Goal: Information Seeking & Learning: Learn about a topic

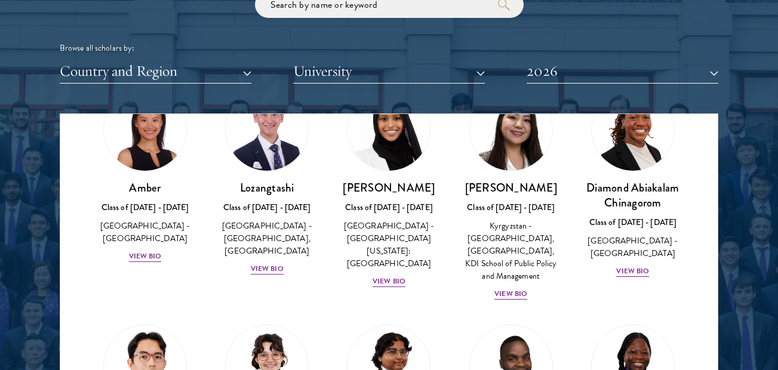
scroll to position [119, 0]
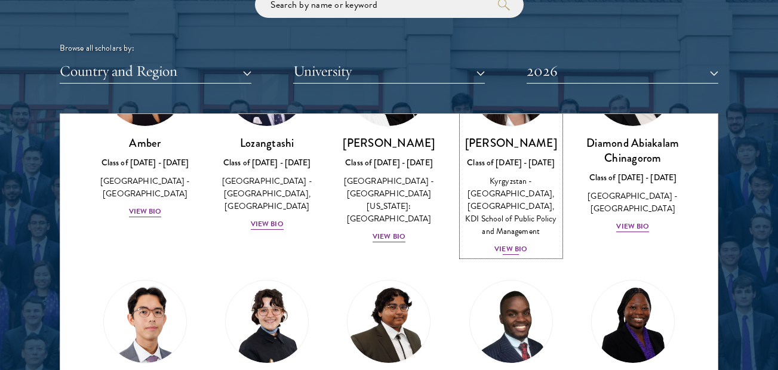
click at [518, 253] on div "View Bio" at bounding box center [510, 249] width 33 height 11
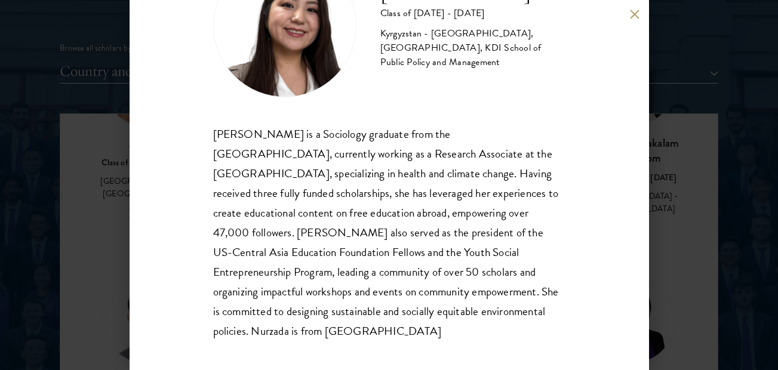
scroll to position [89, 0]
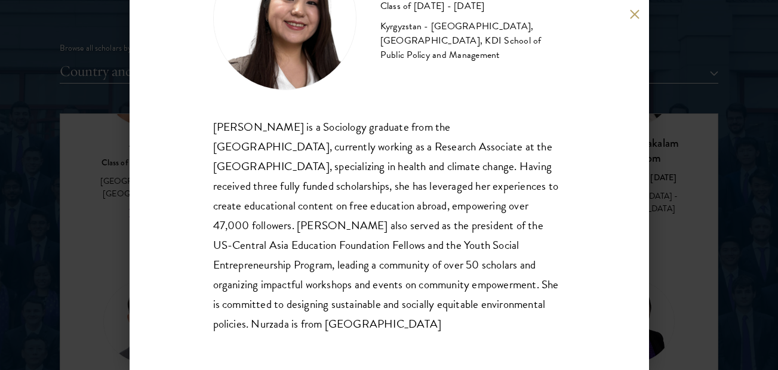
drag, startPoint x: 515, startPoint y: 304, endPoint x: 298, endPoint y: 319, distance: 217.2
click at [298, 319] on div "Nurzada Abdivalieva is a Sociology graduate from the University of Cambridge, c…" at bounding box center [389, 225] width 352 height 217
click at [635, 19] on div "Nurzada Abdivalieva Class of 2025 - 2026 Kyrgyzstan - American University of Ce…" at bounding box center [389, 185] width 519 height 370
click at [633, 19] on button at bounding box center [635, 14] width 10 height 10
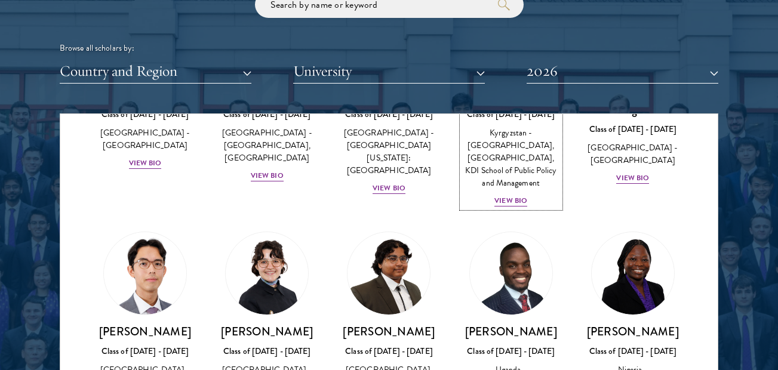
scroll to position [287, 0]
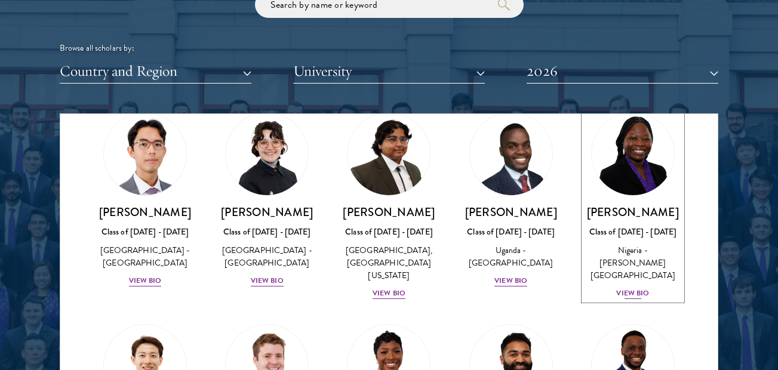
click at [616, 290] on div "View Bio" at bounding box center [632, 293] width 33 height 11
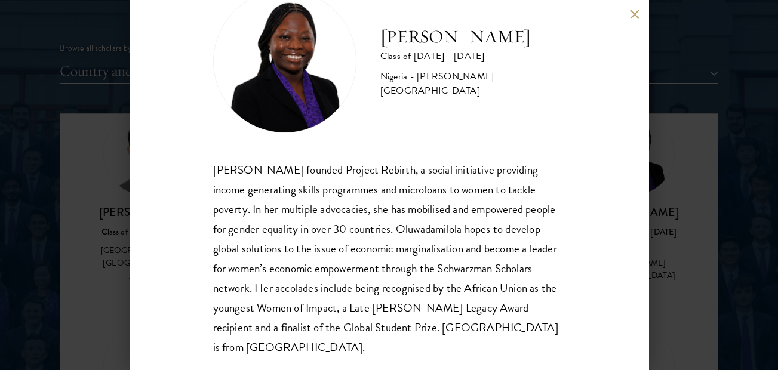
scroll to position [69, 0]
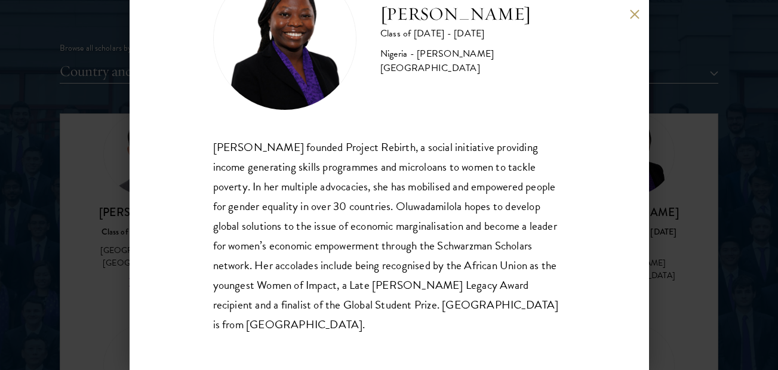
click at [631, 9] on button at bounding box center [635, 14] width 10 height 10
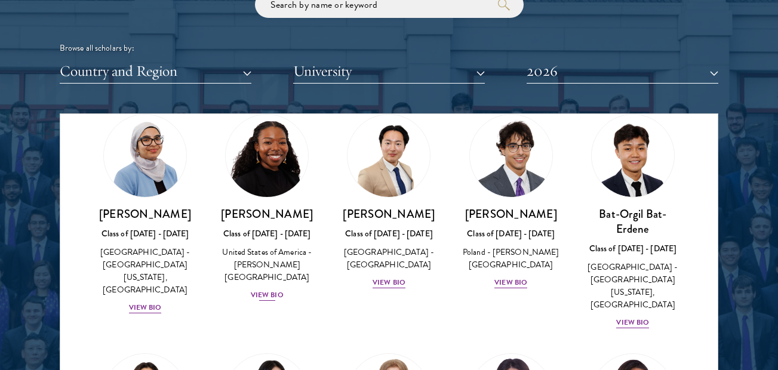
scroll to position [763, 0]
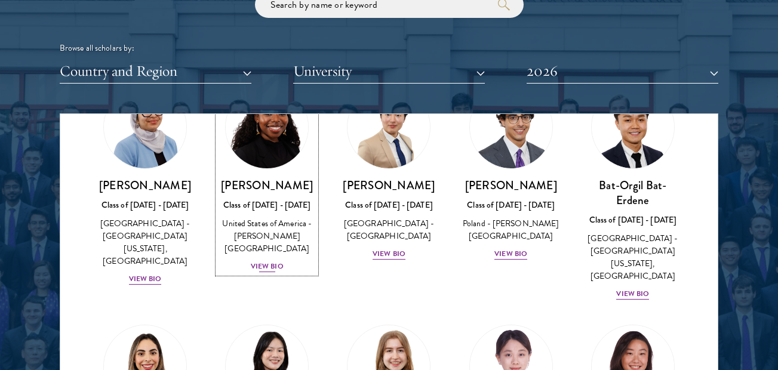
click at [269, 261] on div "View Bio" at bounding box center [267, 266] width 33 height 11
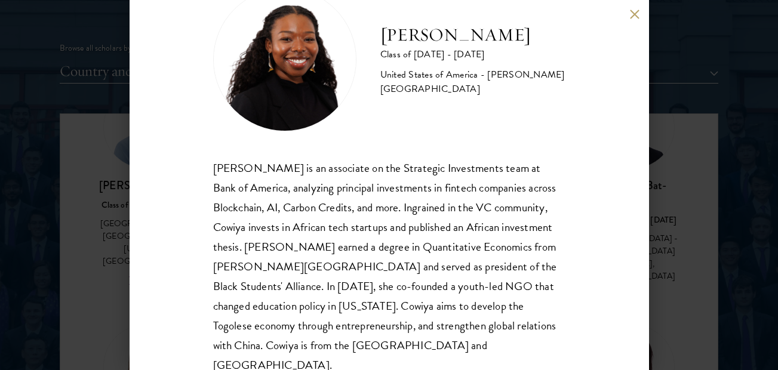
scroll to position [69, 0]
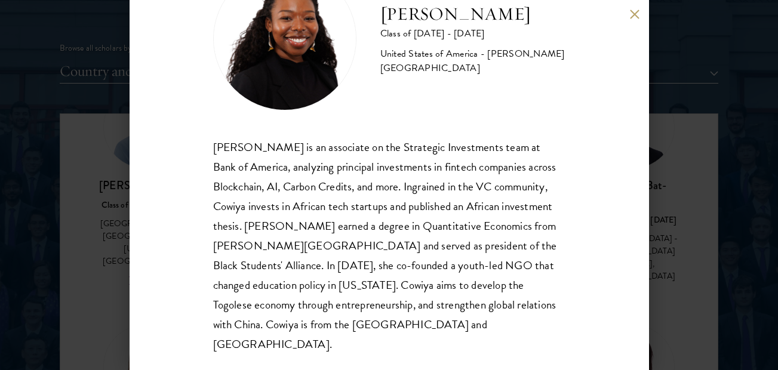
click at [630, 16] on button at bounding box center [635, 14] width 10 height 10
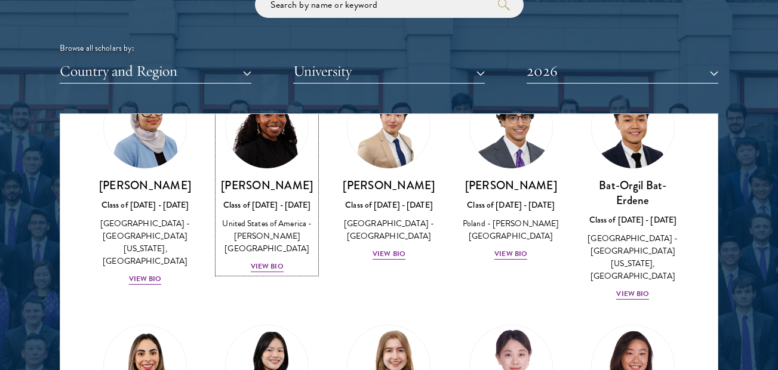
scroll to position [724, 0]
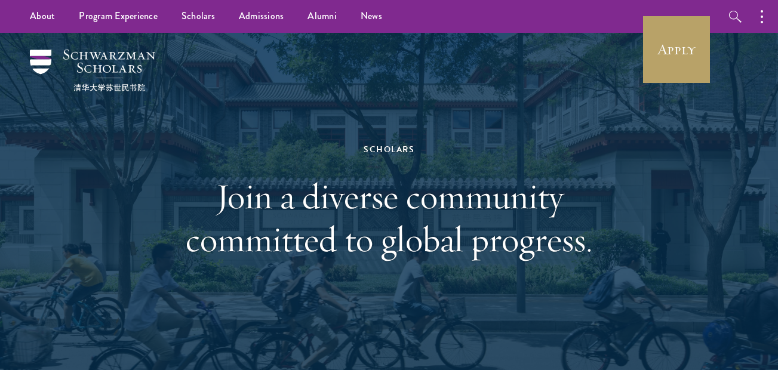
drag, startPoint x: 697, startPoint y: 181, endPoint x: 351, endPoint y: 279, distance: 359.2
click at [697, 181] on div "Scholars Join a diverse community committed to global progress." at bounding box center [389, 201] width 658 height 337
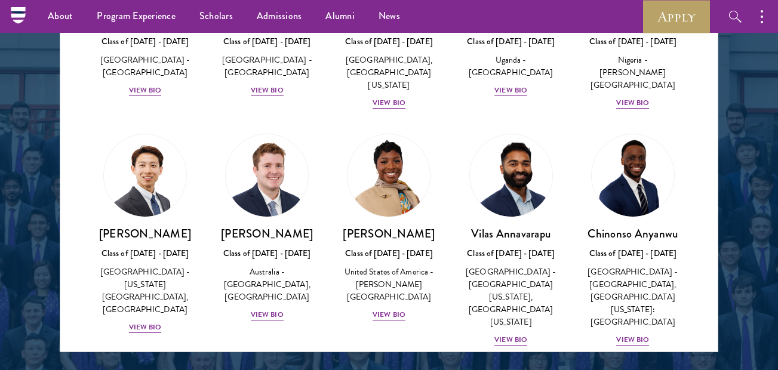
scroll to position [478, 0]
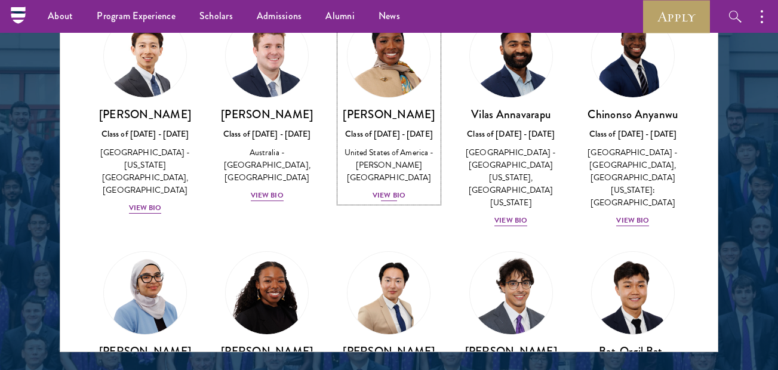
click at [386, 190] on div "View Bio" at bounding box center [388, 195] width 33 height 11
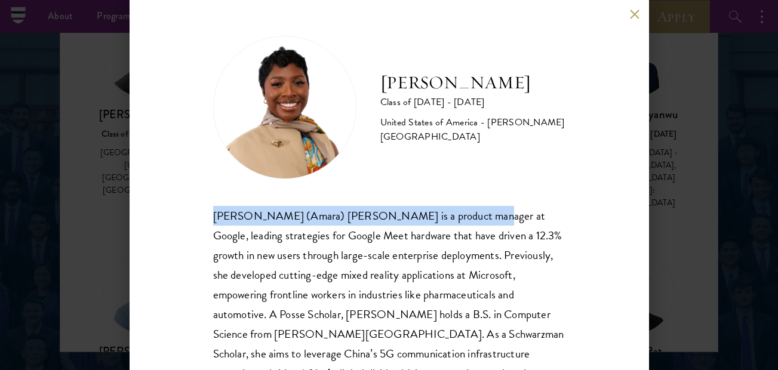
drag, startPoint x: 209, startPoint y: 216, endPoint x: 461, endPoint y: 220, distance: 251.9
click at [461, 220] on div "[PERSON_NAME] Class of [DATE] - [DATE] [GEOGRAPHIC_DATA] - [PERSON_NAME][GEOGRA…" at bounding box center [389, 185] width 519 height 370
click at [221, 213] on div "[PERSON_NAME] (Amara) [PERSON_NAME] is a product manager at Google, leading str…" at bounding box center [389, 324] width 352 height 237
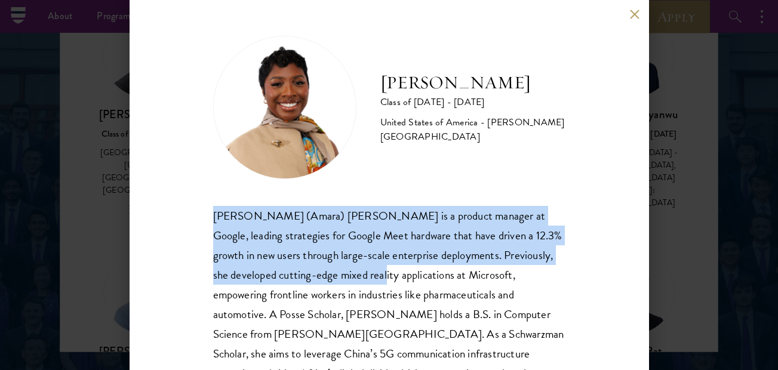
drag, startPoint x: 215, startPoint y: 213, endPoint x: 378, endPoint y: 266, distance: 171.2
click at [378, 266] on div "[PERSON_NAME] (Amara) [PERSON_NAME] is a product manager at Google, leading str…" at bounding box center [389, 324] width 352 height 237
click at [629, 14] on div "[PERSON_NAME] Class of [DATE] - [DATE] [GEOGRAPHIC_DATA] - [PERSON_NAME][GEOGRA…" at bounding box center [389, 185] width 519 height 370
click at [637, 10] on button at bounding box center [635, 14] width 10 height 10
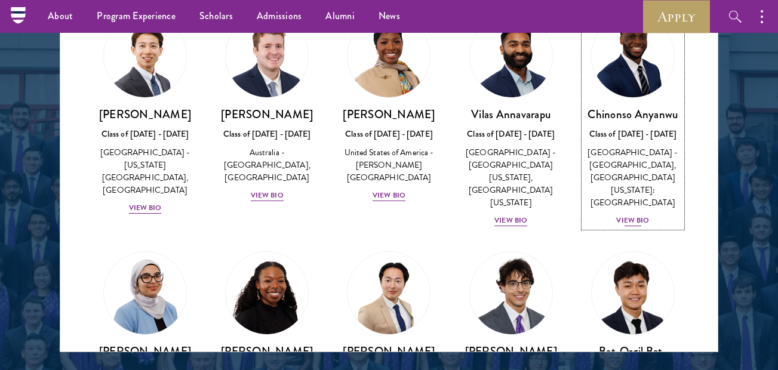
click at [633, 215] on div "View Bio" at bounding box center [632, 220] width 33 height 11
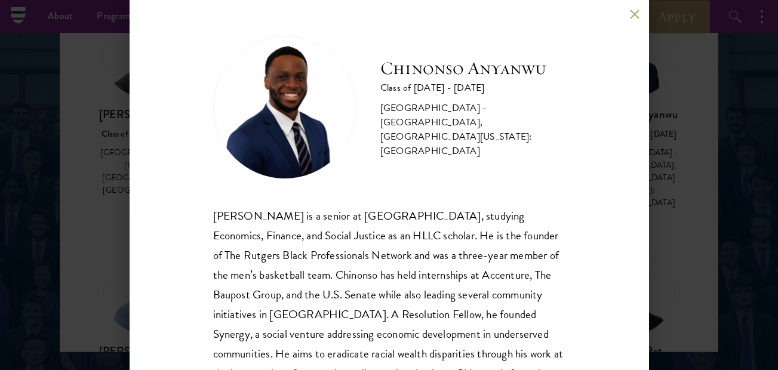
scroll to position [69, 0]
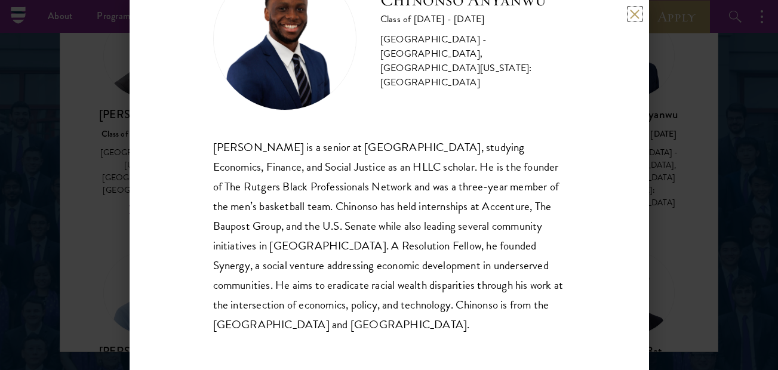
click at [634, 11] on button at bounding box center [635, 14] width 10 height 10
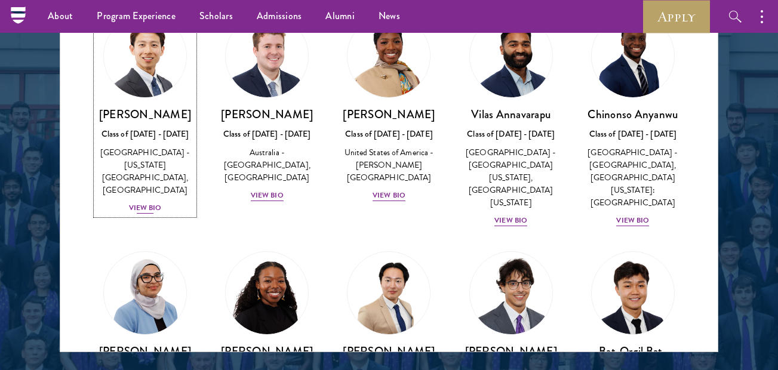
click at [153, 210] on div "View Bio" at bounding box center [145, 207] width 33 height 11
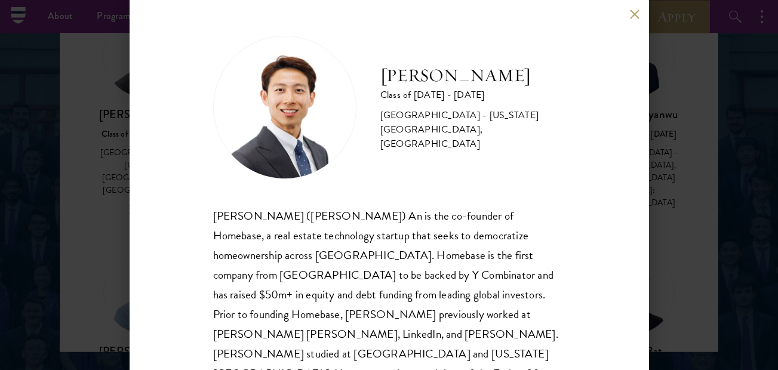
click at [633, 14] on button at bounding box center [635, 14] width 10 height 10
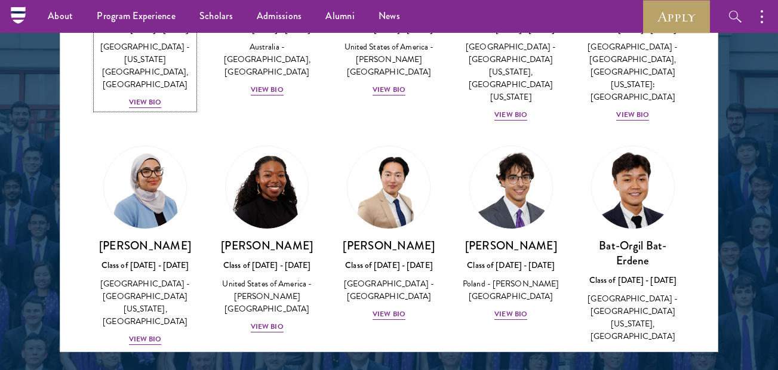
scroll to position [597, 0]
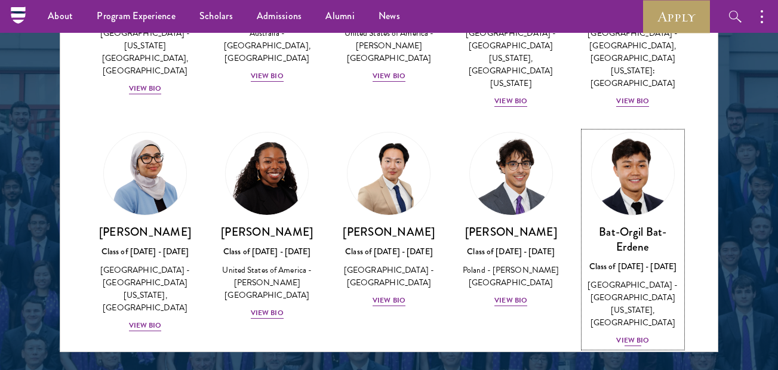
click at [616, 335] on div "View Bio" at bounding box center [632, 340] width 33 height 11
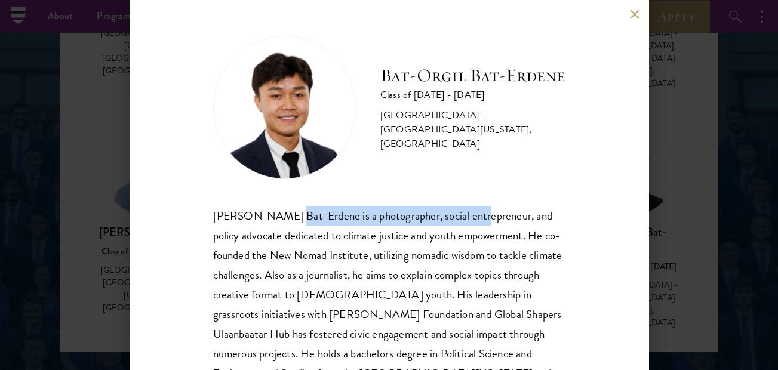
drag, startPoint x: 280, startPoint y: 221, endPoint x: 465, endPoint y: 215, distance: 185.1
click at [465, 215] on div "[PERSON_NAME] Bat-Erdene is a photographer, social entrepreneur, and policy adv…" at bounding box center [389, 314] width 352 height 217
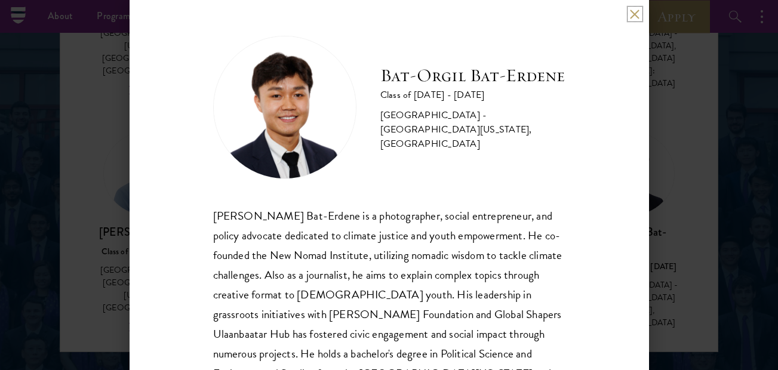
click at [630, 13] on button at bounding box center [635, 14] width 10 height 10
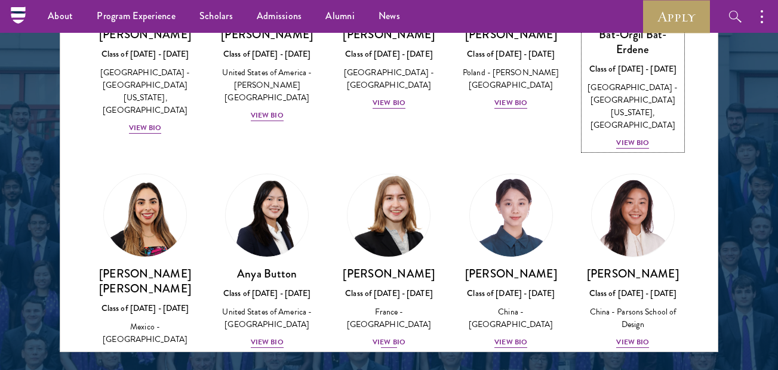
scroll to position [836, 0]
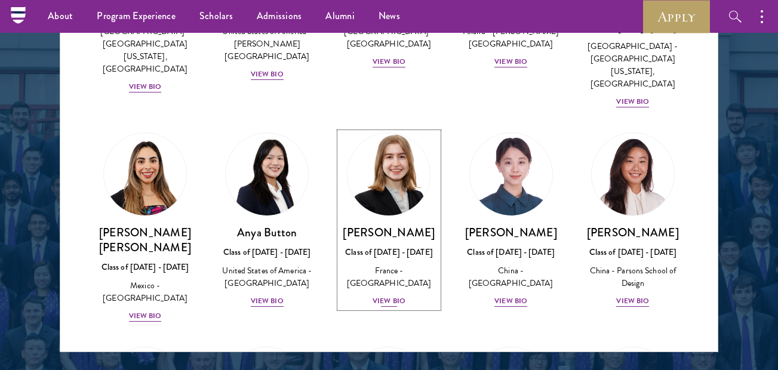
click at [387, 295] on div "View Bio" at bounding box center [388, 300] width 33 height 11
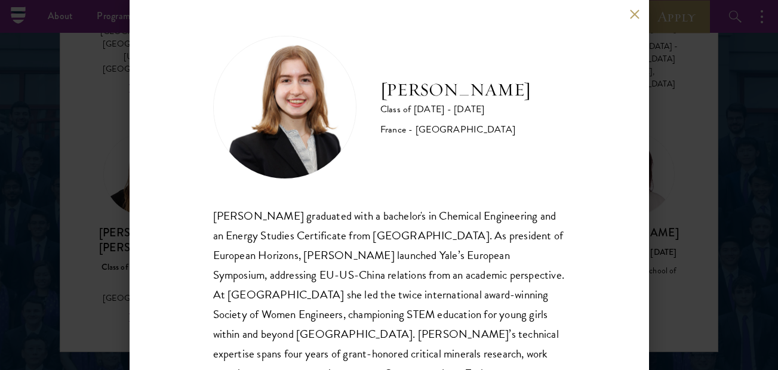
scroll to position [89, 0]
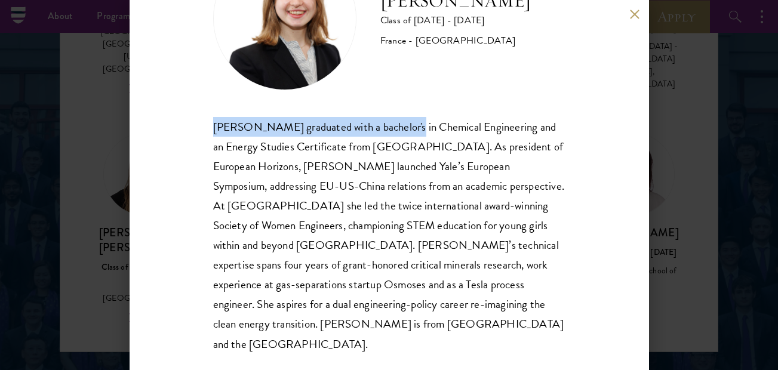
drag, startPoint x: 212, startPoint y: 131, endPoint x: 418, endPoint y: 118, distance: 207.0
click at [418, 118] on div "[PERSON_NAME] Class of [DATE] - [DATE] [GEOGRAPHIC_DATA] - [GEOGRAPHIC_DATA] [P…" at bounding box center [389, 185] width 519 height 370
drag, startPoint x: 417, startPoint y: 119, endPoint x: 389, endPoint y: 130, distance: 30.6
click at [389, 130] on div "[PERSON_NAME] graduated with a bachelor's in Chemical Engineering and an Energy…" at bounding box center [389, 235] width 352 height 237
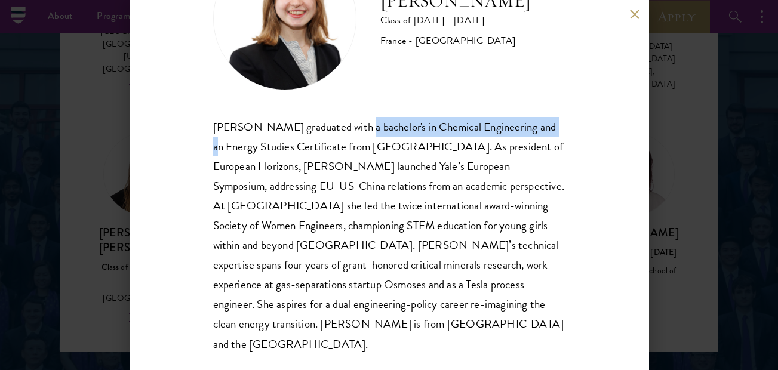
drag, startPoint x: 367, startPoint y: 130, endPoint x: 553, endPoint y: 124, distance: 185.7
click at [553, 124] on div "[PERSON_NAME] graduated with a bachelor's in Chemical Engineering and an Energy…" at bounding box center [389, 235] width 352 height 237
copy div "with a bachelor's in Chemical Engineering"
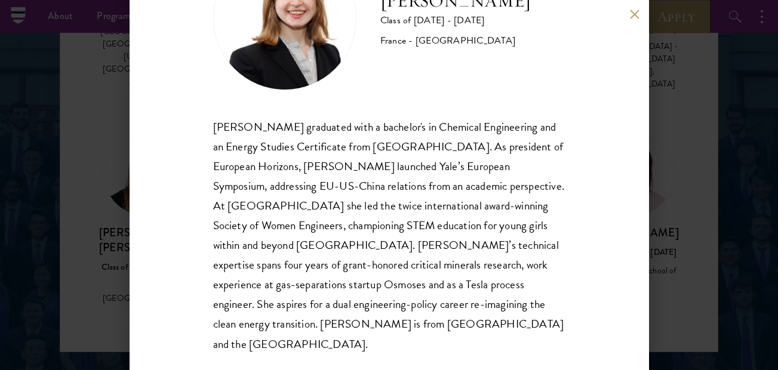
click at [277, 168] on div "[PERSON_NAME] graduated with a bachelor's in Chemical Engineering and an Energy…" at bounding box center [389, 235] width 352 height 237
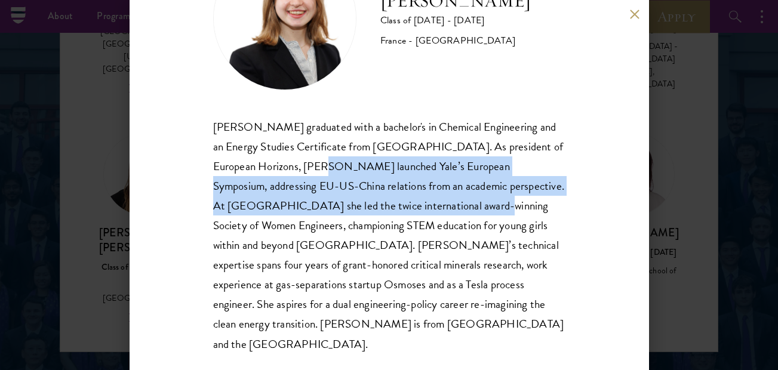
drag, startPoint x: 307, startPoint y: 162, endPoint x: 437, endPoint y: 213, distance: 139.7
click at [437, 213] on div "[PERSON_NAME] graduated with a bachelor's in Chemical Engineering and an Energy…" at bounding box center [389, 235] width 352 height 237
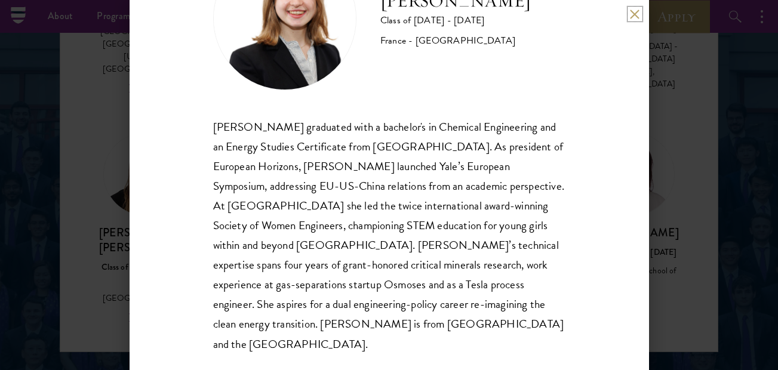
drag, startPoint x: 635, startPoint y: 14, endPoint x: 592, endPoint y: 85, distance: 82.2
click at [634, 14] on button at bounding box center [635, 14] width 10 height 10
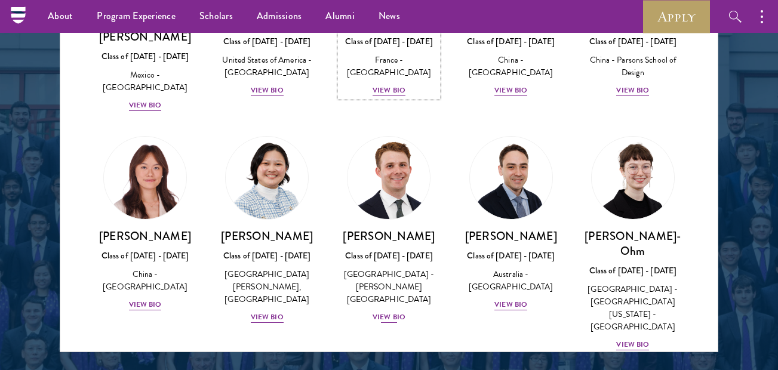
scroll to position [1074, 0]
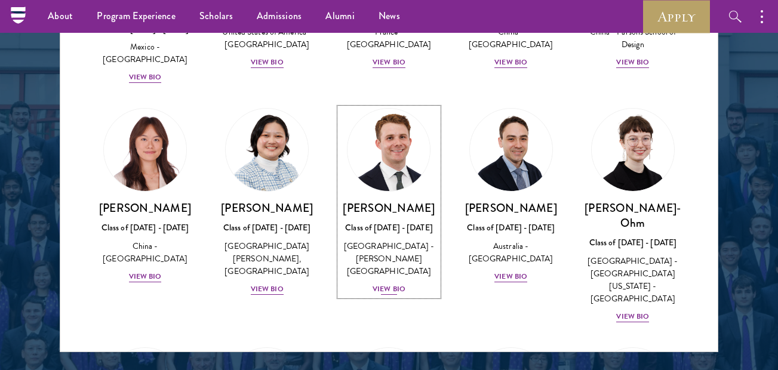
click at [387, 284] on div "View Bio" at bounding box center [388, 289] width 33 height 11
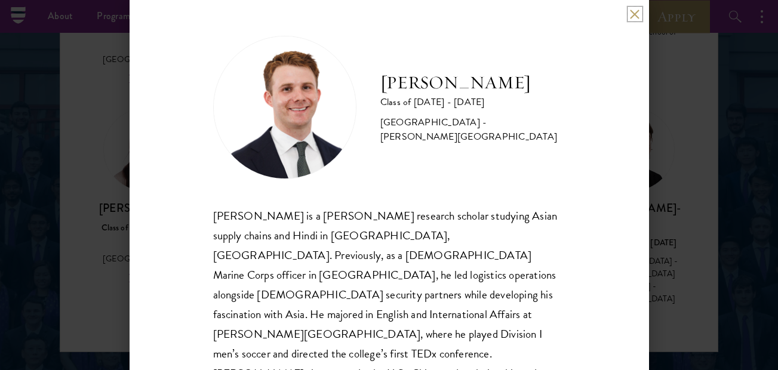
scroll to position [49, 0]
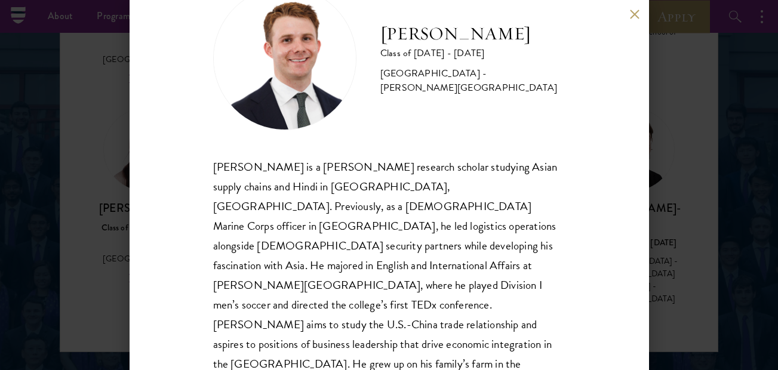
click at [628, 10] on div "[PERSON_NAME] Class of [DATE] - [DATE] [GEOGRAPHIC_DATA] - [PERSON_NAME][GEOGRA…" at bounding box center [389, 185] width 519 height 370
click at [634, 12] on button at bounding box center [635, 14] width 10 height 10
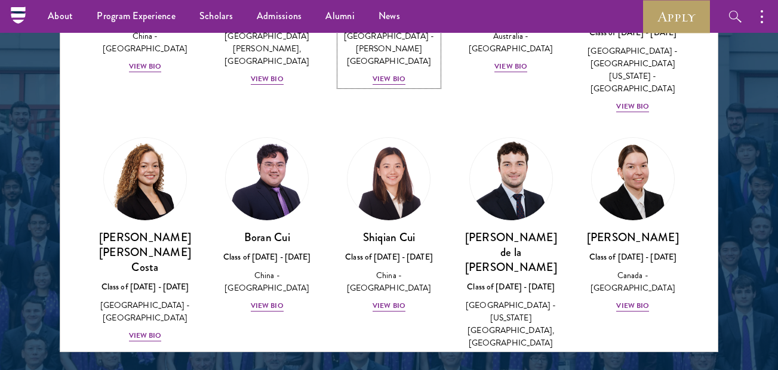
scroll to position [1313, 0]
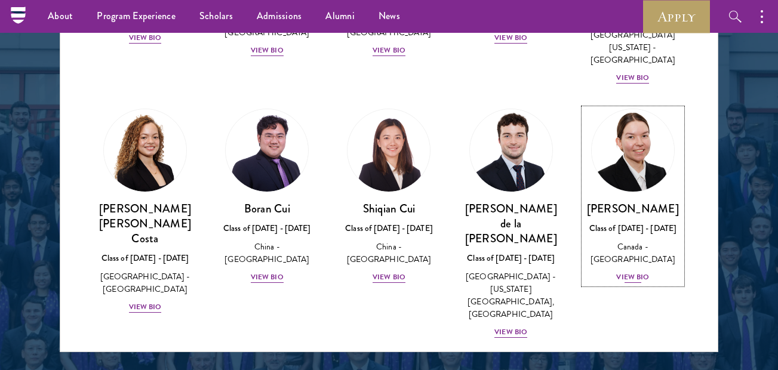
click at [616, 272] on div "View Bio" at bounding box center [632, 277] width 33 height 11
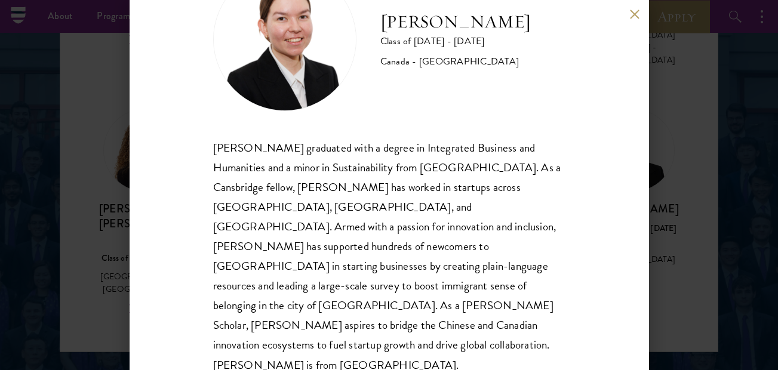
scroll to position [69, 0]
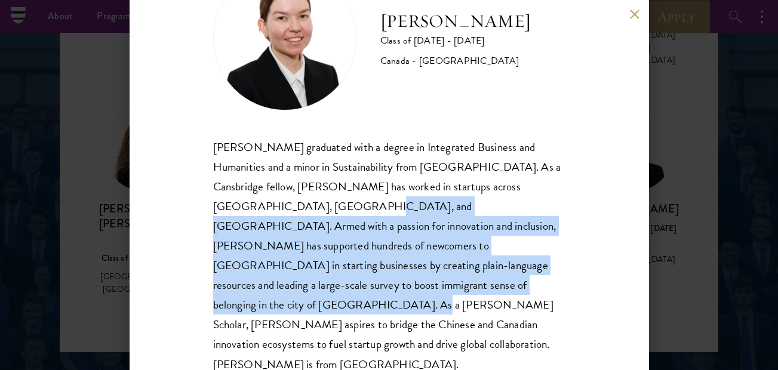
drag, startPoint x: 298, startPoint y: 202, endPoint x: 421, endPoint y: 287, distance: 149.4
click at [421, 287] on div "[PERSON_NAME] graduated with a degree in Integrated Business and Humanities and…" at bounding box center [389, 255] width 352 height 237
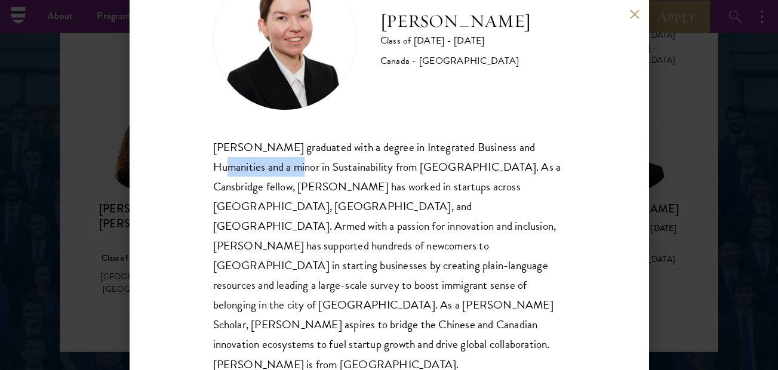
drag, startPoint x: 236, startPoint y: 166, endPoint x: 311, endPoint y: 166, distance: 74.6
click at [311, 166] on div "[PERSON_NAME] graduated with a degree in Integrated Business and Humanities and…" at bounding box center [389, 255] width 352 height 237
click at [631, 15] on button at bounding box center [635, 14] width 10 height 10
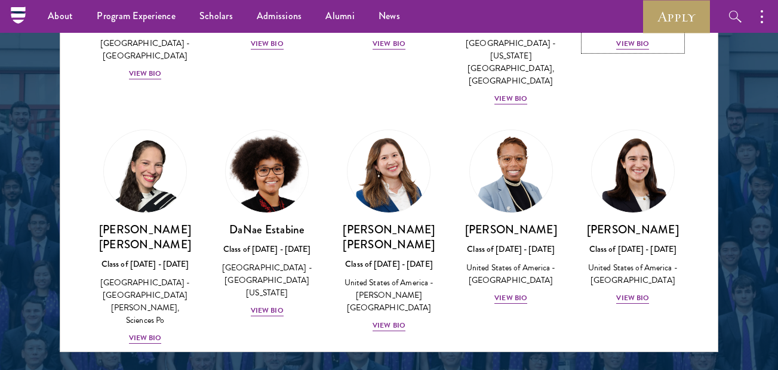
scroll to position [1552, 0]
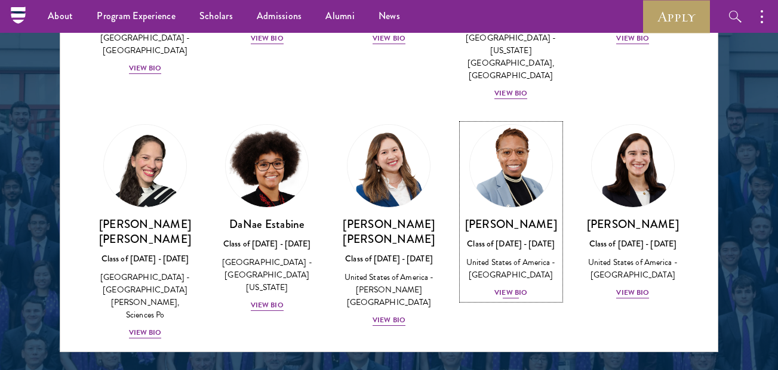
click at [501, 287] on div "View Bio" at bounding box center [510, 292] width 33 height 11
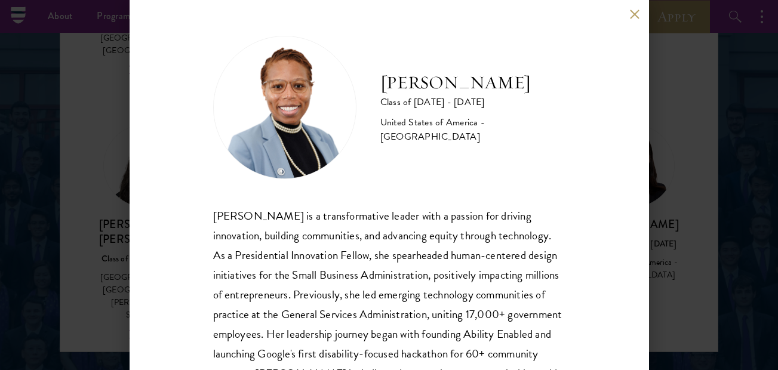
scroll to position [89, 0]
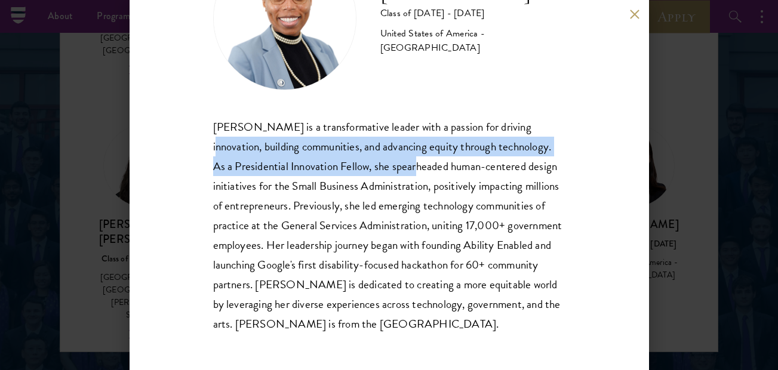
drag, startPoint x: 217, startPoint y: 153, endPoint x: 418, endPoint y: 161, distance: 201.3
click at [418, 161] on div "[PERSON_NAME] is a transformative leader with a passion for driving innovation,…" at bounding box center [389, 225] width 352 height 217
click at [633, 13] on button at bounding box center [635, 14] width 10 height 10
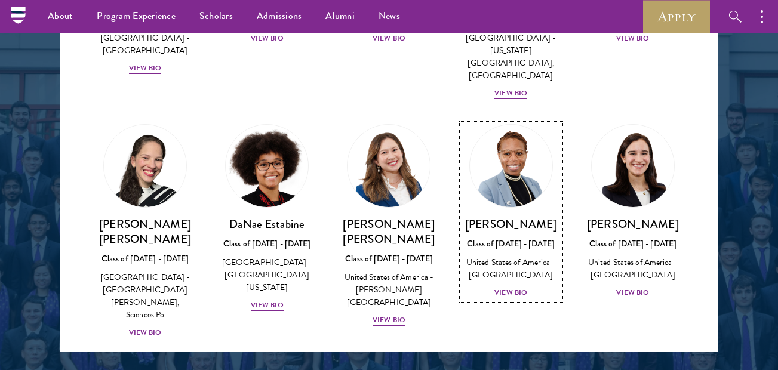
scroll to position [1671, 0]
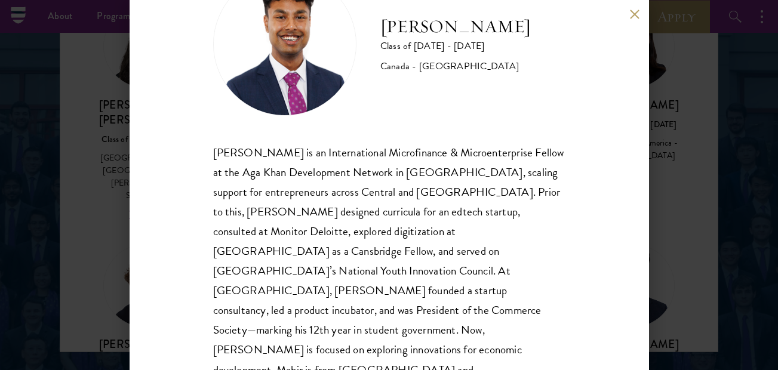
scroll to position [69, 0]
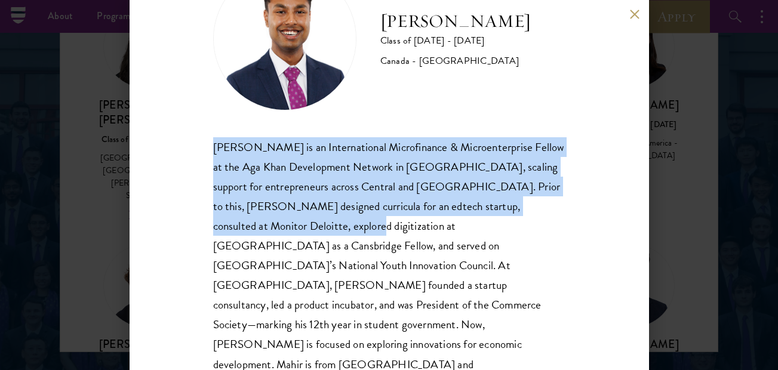
drag, startPoint x: 217, startPoint y: 148, endPoint x: 313, endPoint y: 223, distance: 121.6
click at [313, 223] on div "[PERSON_NAME] is an International Microfinance & Microenterprise Fellow at the …" at bounding box center [389, 265] width 352 height 257
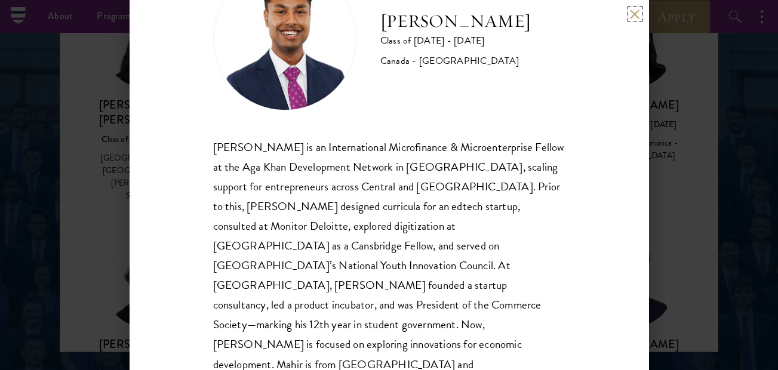
click at [632, 16] on button at bounding box center [635, 14] width 10 height 10
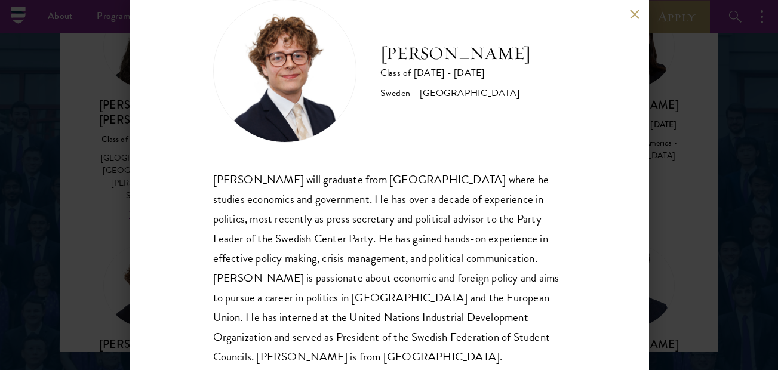
scroll to position [49, 0]
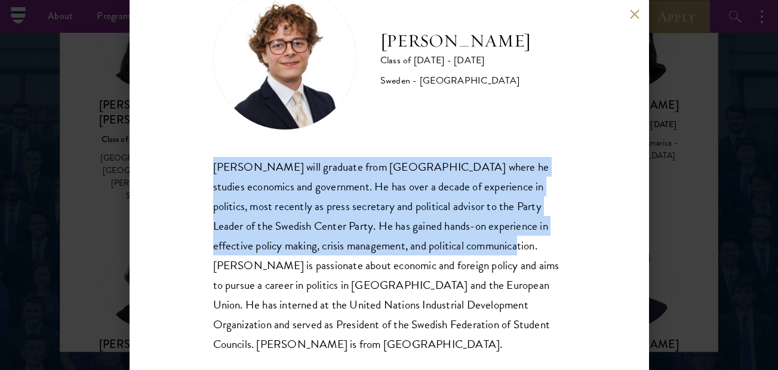
drag, startPoint x: 212, startPoint y: 165, endPoint x: 497, endPoint y: 246, distance: 296.5
click at [497, 246] on div "[PERSON_NAME] Class of [DATE] - [DATE] [GEOGRAPHIC_DATA] - [GEOGRAPHIC_DATA] [P…" at bounding box center [389, 185] width 519 height 370
click at [325, 229] on div "[PERSON_NAME] will graduate from [GEOGRAPHIC_DATA] where he studies economics a…" at bounding box center [389, 255] width 352 height 197
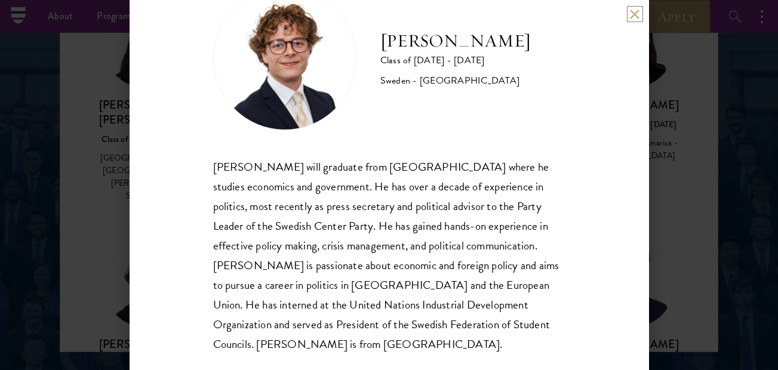
click at [631, 11] on button at bounding box center [635, 14] width 10 height 10
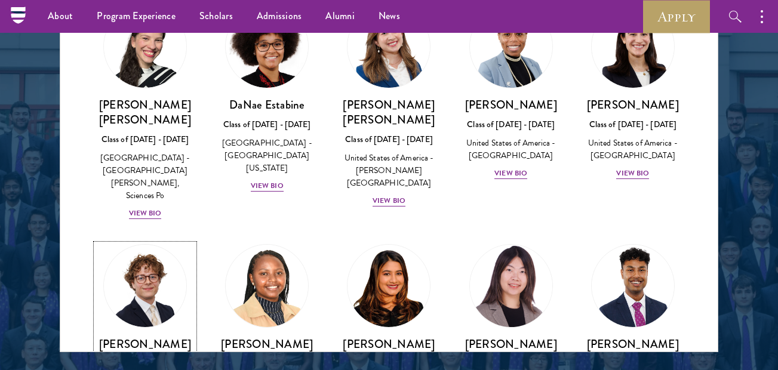
scroll to position [1791, 0]
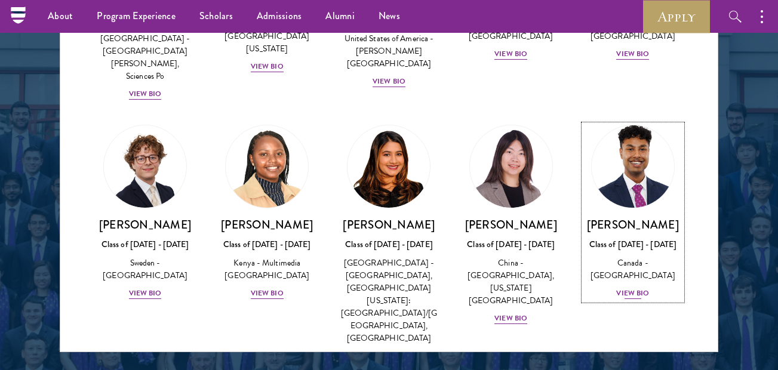
click at [617, 288] on div "View Bio" at bounding box center [632, 293] width 33 height 11
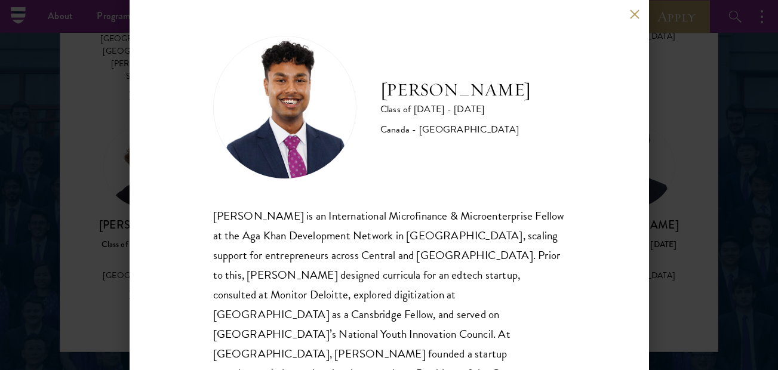
scroll to position [69, 0]
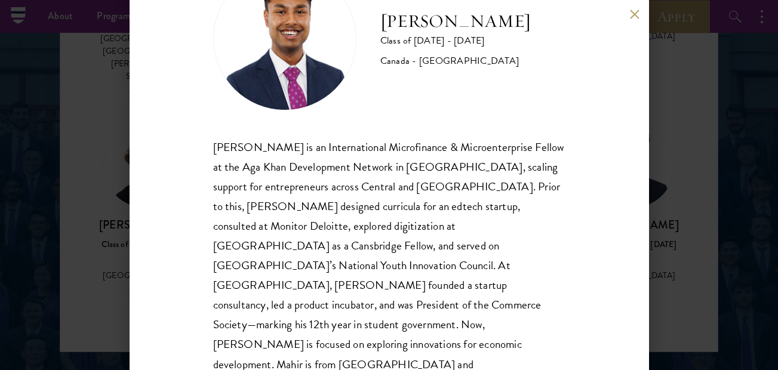
click at [634, 14] on button at bounding box center [635, 14] width 10 height 10
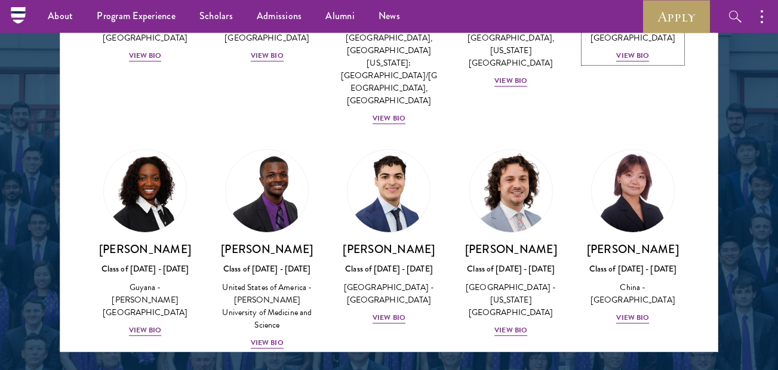
scroll to position [2030, 0]
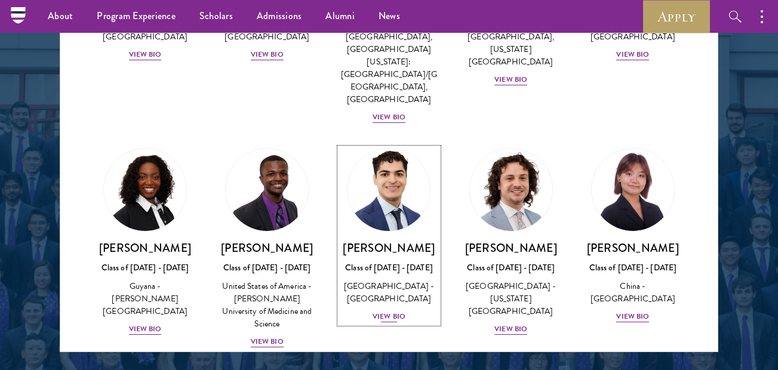
click at [386, 311] on div "View Bio" at bounding box center [388, 316] width 33 height 11
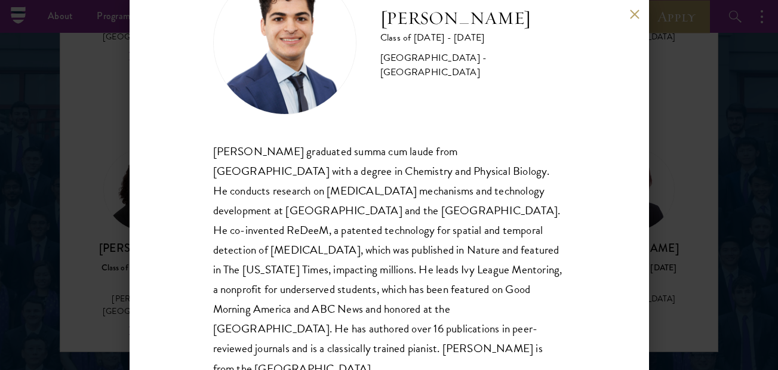
scroll to position [89, 0]
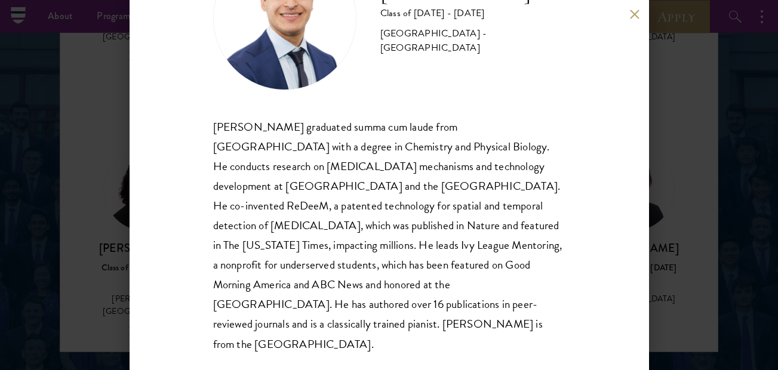
click at [633, 13] on button at bounding box center [635, 14] width 10 height 10
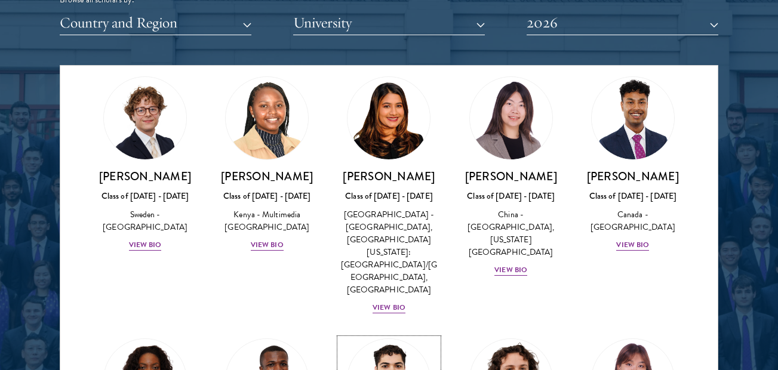
scroll to position [2030, 0]
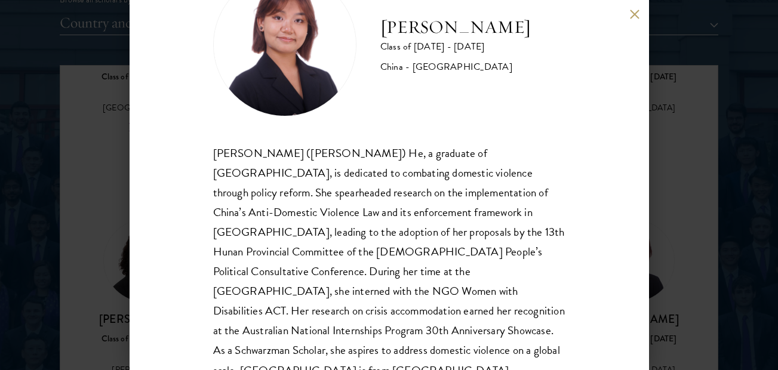
scroll to position [89, 0]
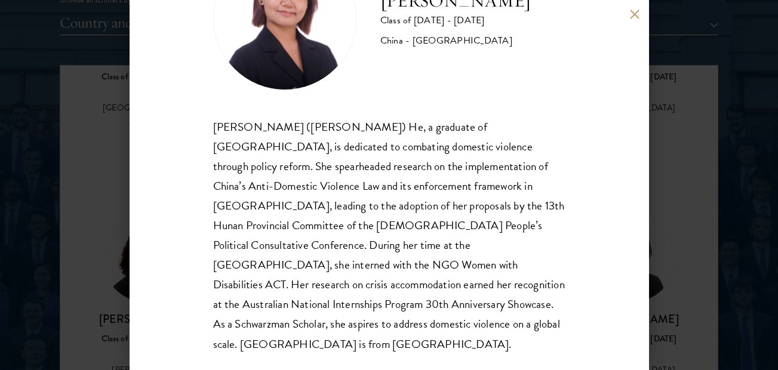
click at [631, 10] on button at bounding box center [635, 14] width 10 height 10
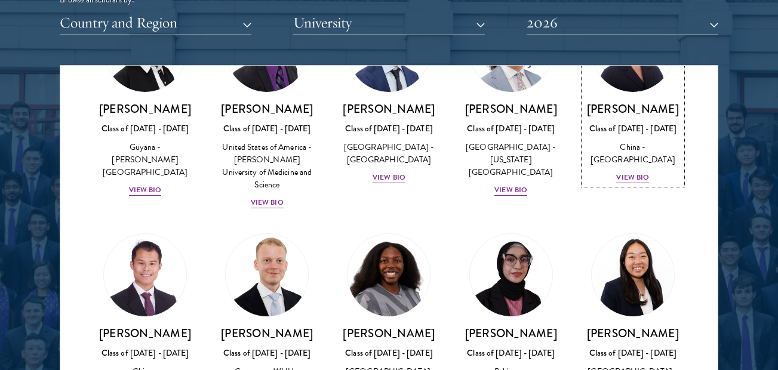
scroll to position [2268, 0]
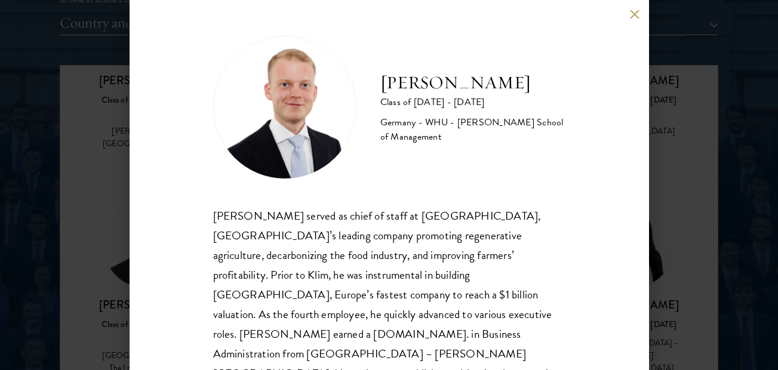
scroll to position [69, 0]
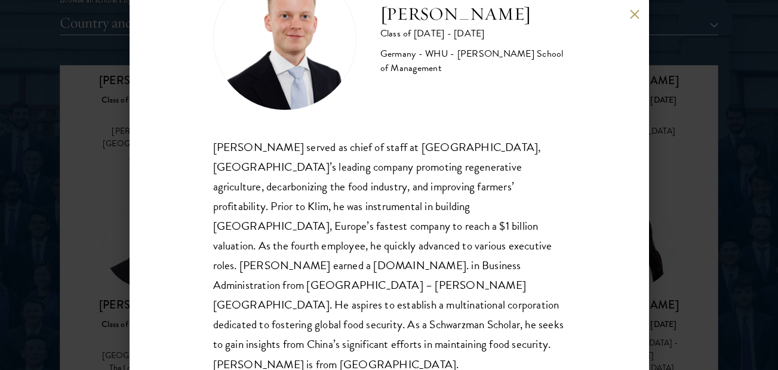
click at [635, 20] on div "[PERSON_NAME] Class of [DATE] - [DATE] [GEOGRAPHIC_DATA] - [GEOGRAPHIC_DATA] - …" at bounding box center [389, 185] width 519 height 370
